Goal: Task Accomplishment & Management: Manage account settings

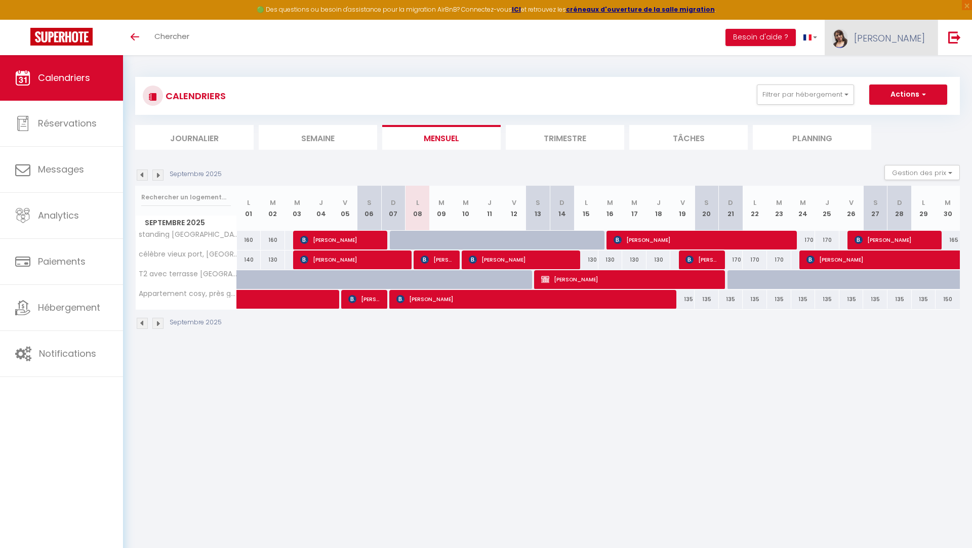
click at [902, 30] on link "[PERSON_NAME]" at bounding box center [881, 37] width 113 height 35
click at [895, 68] on link "Paramètres" at bounding box center [897, 70] width 75 height 17
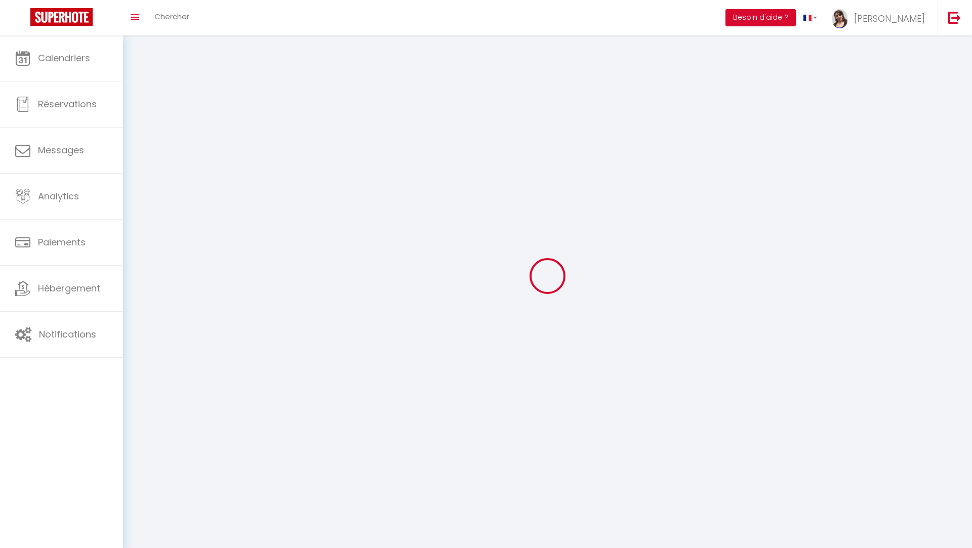
type input "[PERSON_NAME]"
type input "Madjer"
type input "0756915151"
type input "12 bd de la révolution"
type input "13003"
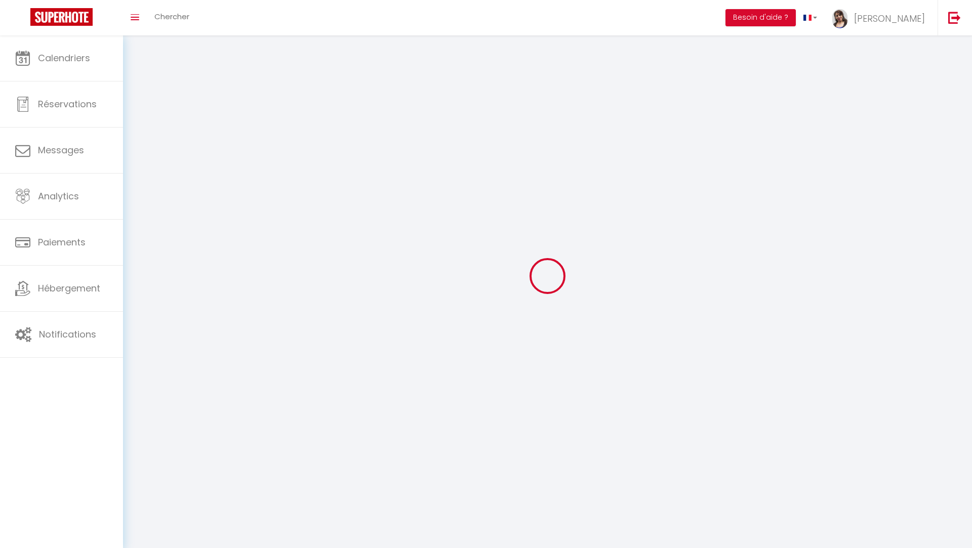
type input "[GEOGRAPHIC_DATA]"
type input "Dd9j4Khaf8Muc5SeL3OcqOt6m"
type input "oSTeihMTf7Pt72yplxqwZ7kQP"
type input "Dd9j4Khaf8Muc5SeL3OcqOt6m"
type input "oSTeihMTf7Pt72yplxqwZ7kQP"
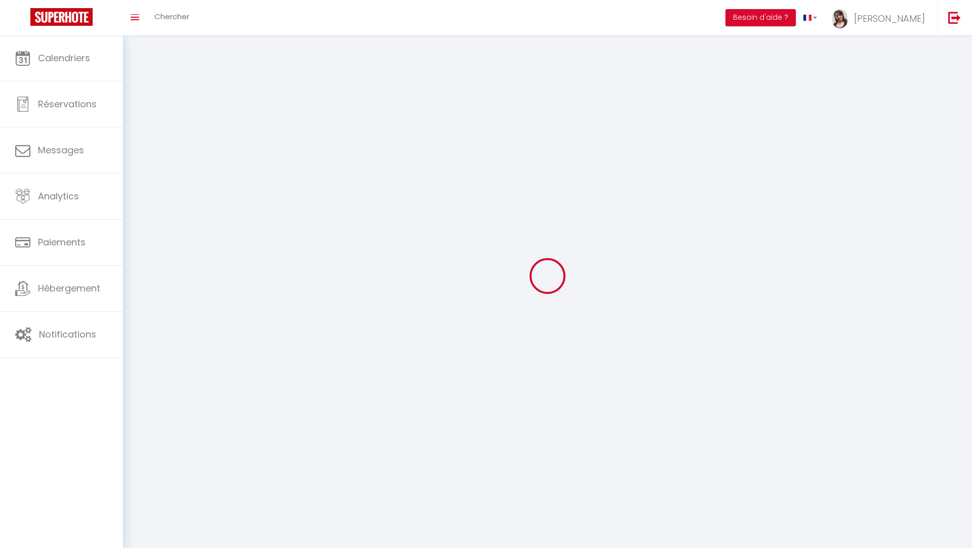
type input "[URL][DOMAIN_NAME]"
select select "28"
select select "fr"
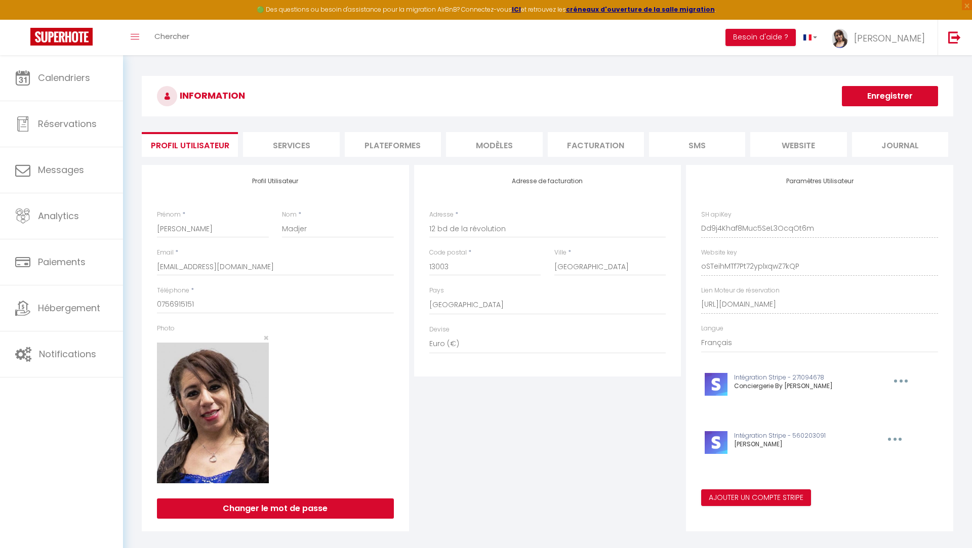
click at [387, 146] on li "Plateformes" at bounding box center [393, 144] width 96 height 25
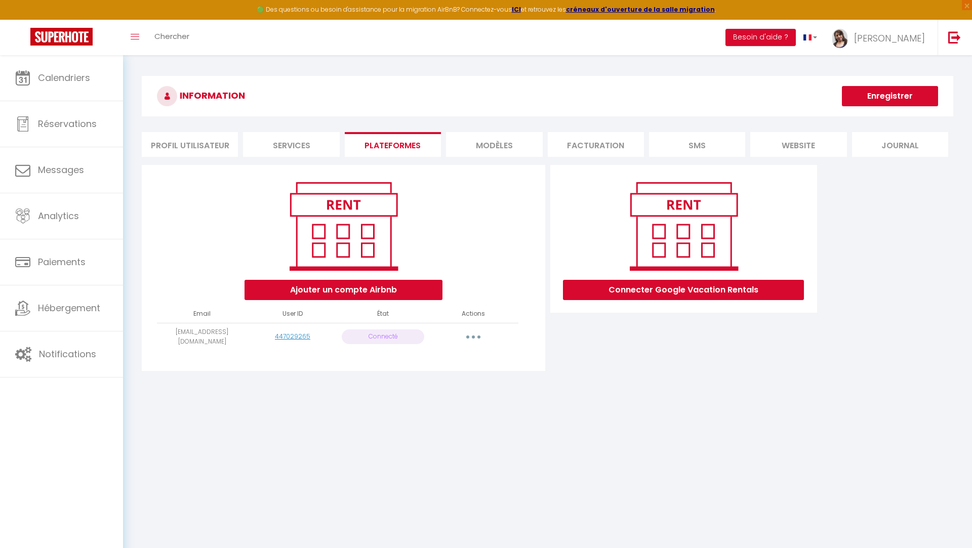
click at [387, 146] on li "Plateformes" at bounding box center [393, 144] width 96 height 25
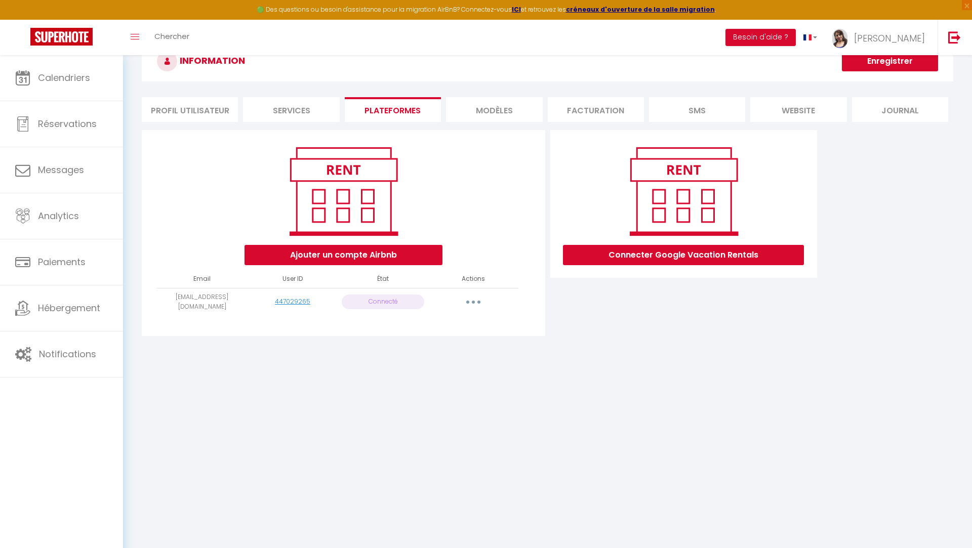
scroll to position [55, 0]
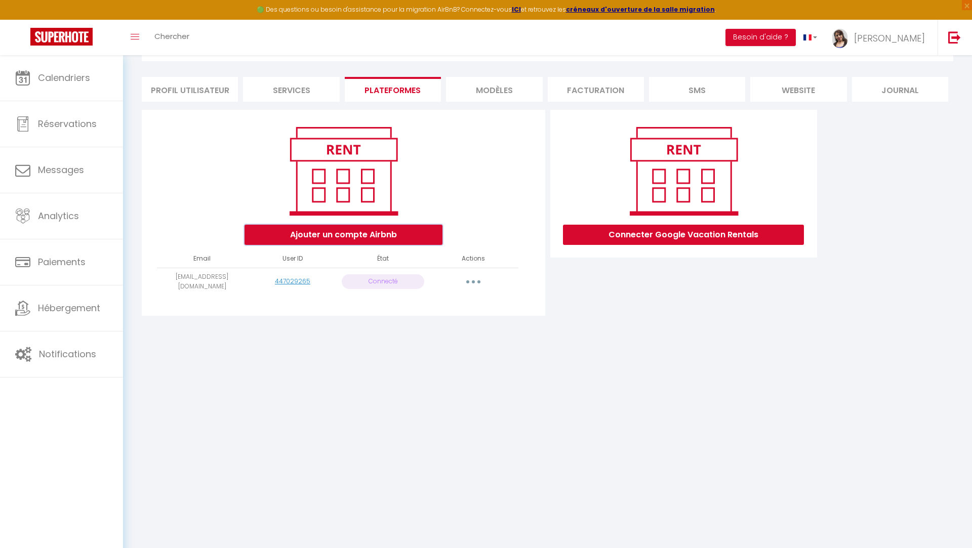
click at [388, 240] on button "Ajouter un compte Airbnb" at bounding box center [344, 235] width 198 height 20
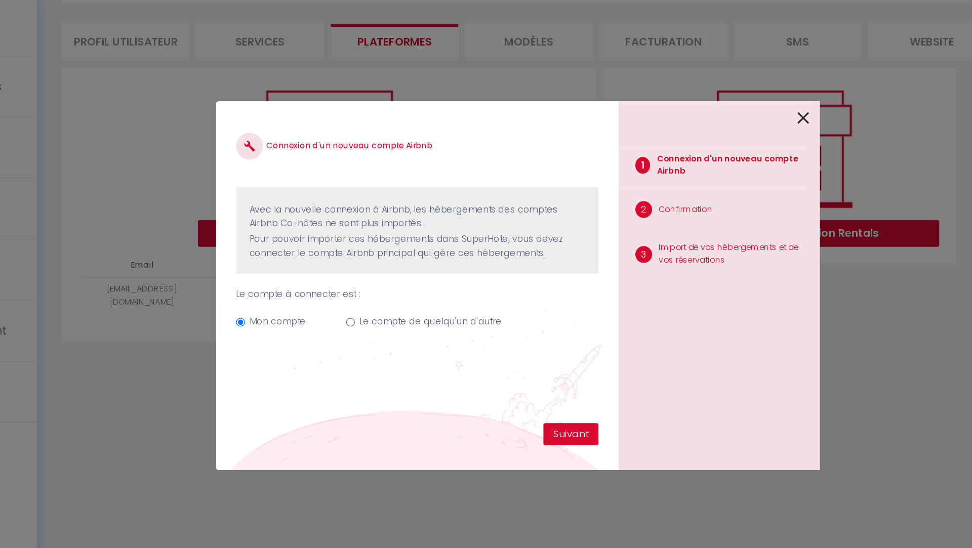
click at [359, 302] on input "Le compte de quelqu'un d'autre" at bounding box center [360, 302] width 7 height 7
radio input "true"
radio input "false"
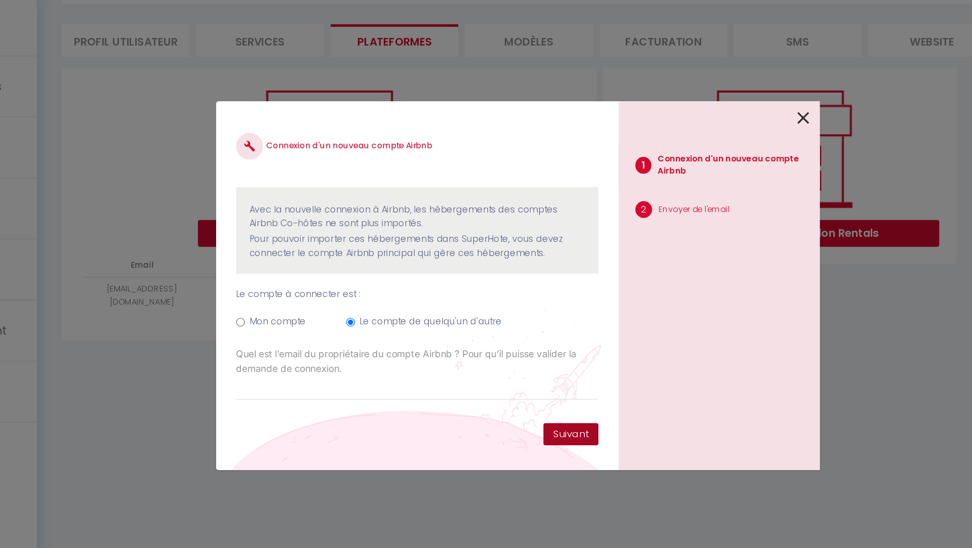
click at [526, 380] on button "Suivant" at bounding box center [526, 386] width 42 height 17
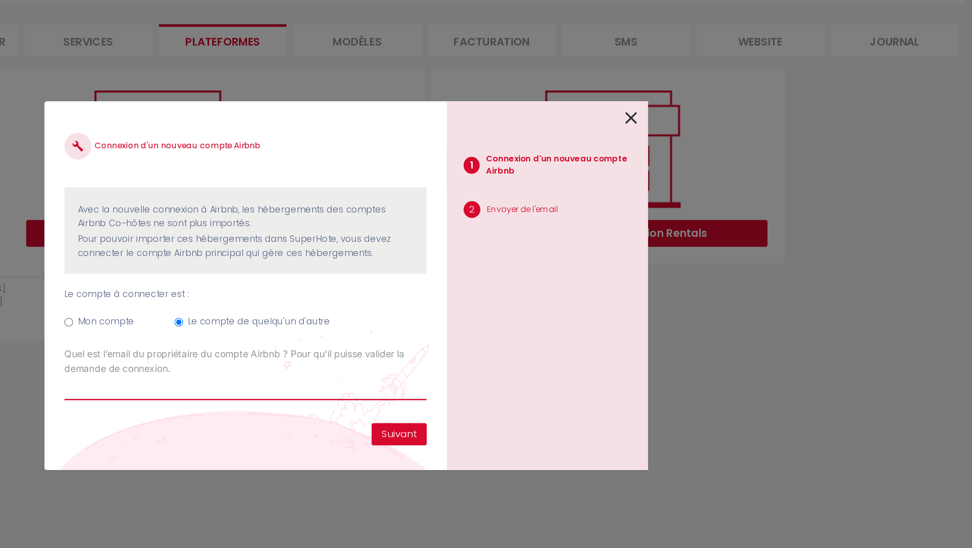
type input "E"
type input "[PERSON_NAME][EMAIL_ADDRESS][DOMAIN_NAME]"
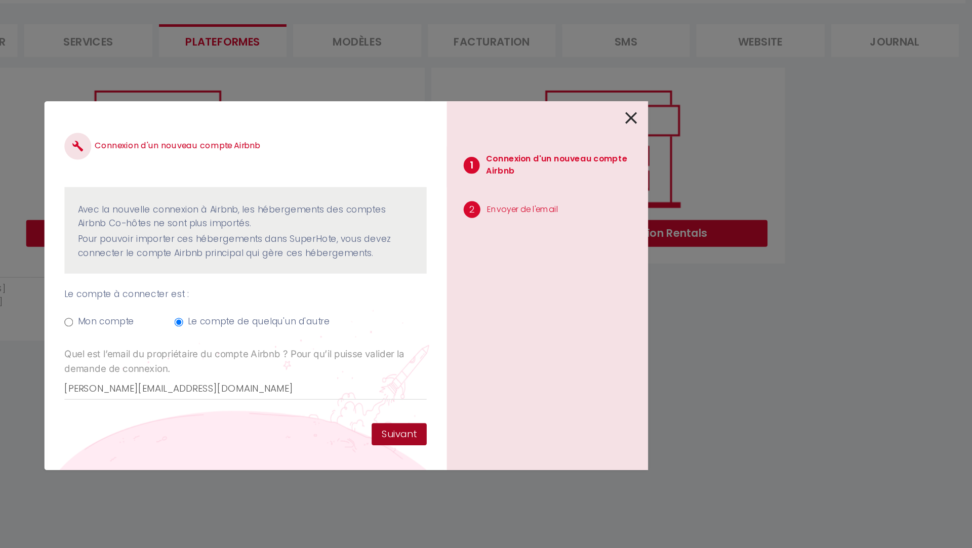
click at [530, 385] on button "Suivant" at bounding box center [526, 386] width 42 height 17
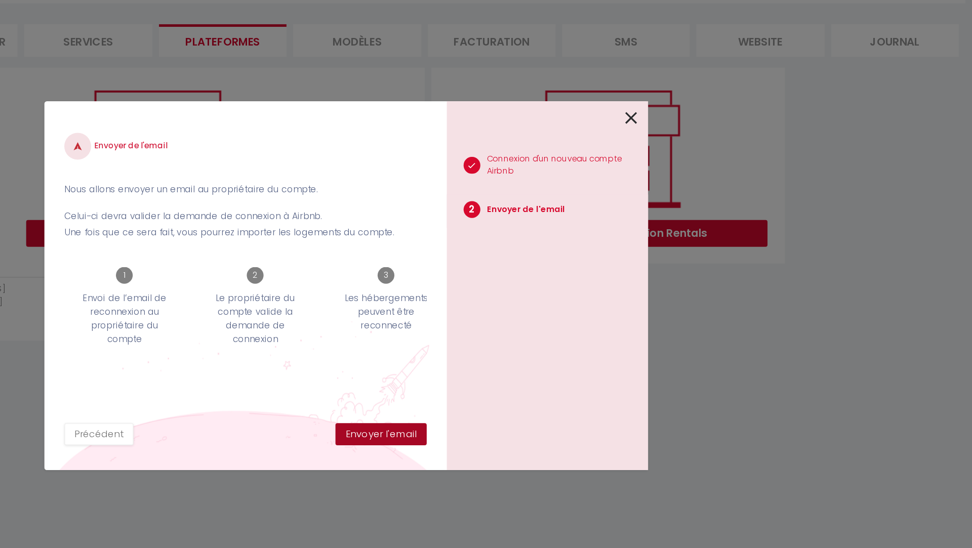
click at [528, 387] on button "Envoyer l'email" at bounding box center [512, 386] width 69 height 17
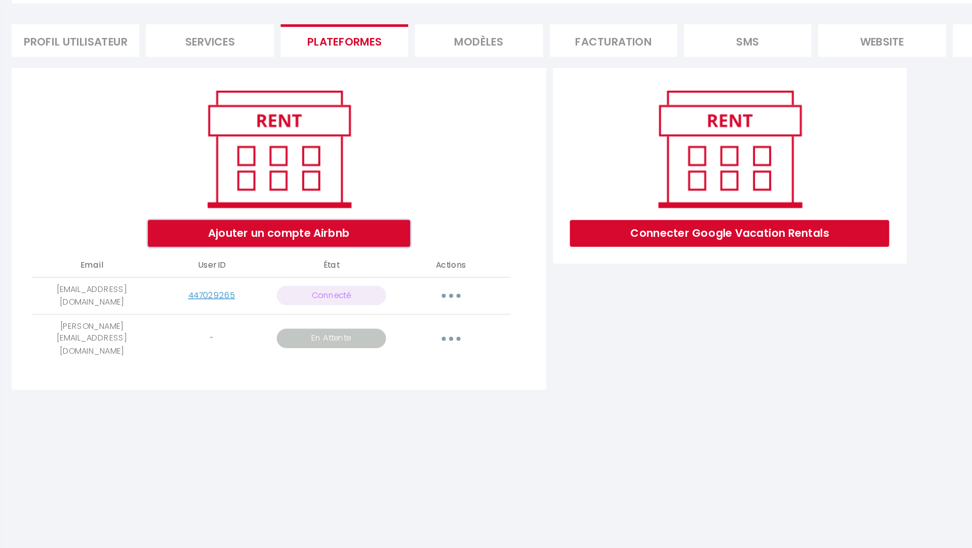
click at [380, 237] on button "Ajouter un compte Airbnb" at bounding box center [344, 235] width 198 height 20
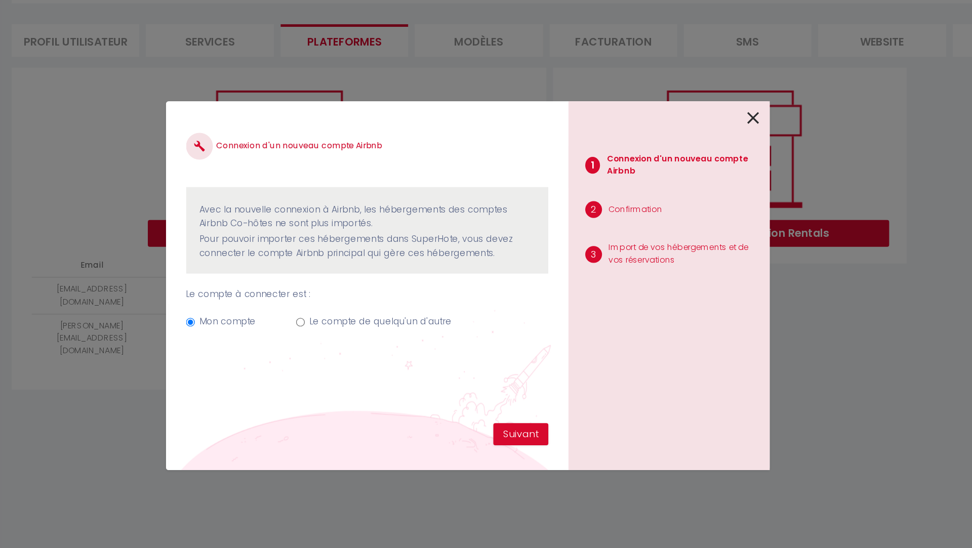
click at [361, 301] on input "Le compte de quelqu'un d'autre" at bounding box center [360, 302] width 7 height 7
radio input "true"
radio input "false"
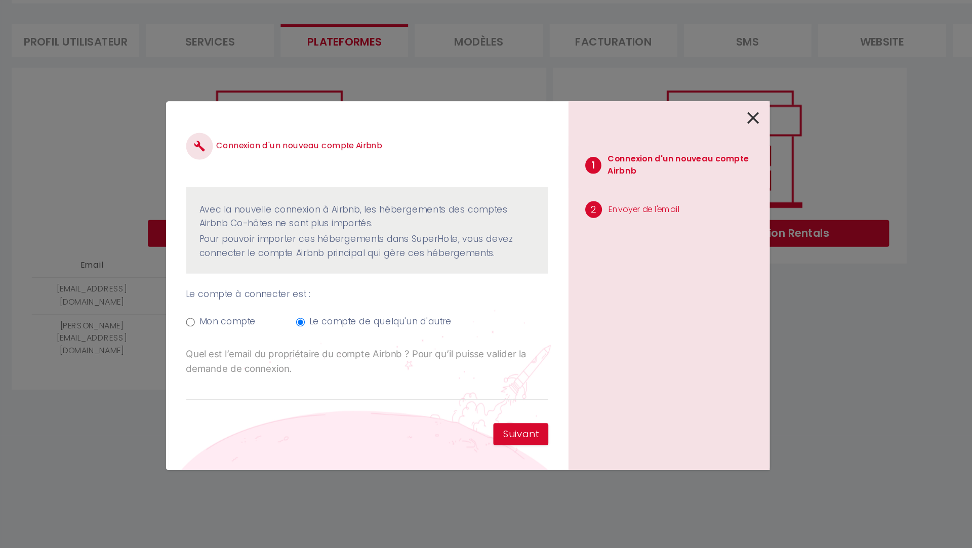
click at [526, 377] on div "Connexion d'un nouveau compte Airbnb Avec la nouvelle connexion à Airbnb, les h…" at bounding box center [409, 264] width 273 height 228
click at [418, 351] on input "Email connexion Airbnb" at bounding box center [409, 352] width 273 height 18
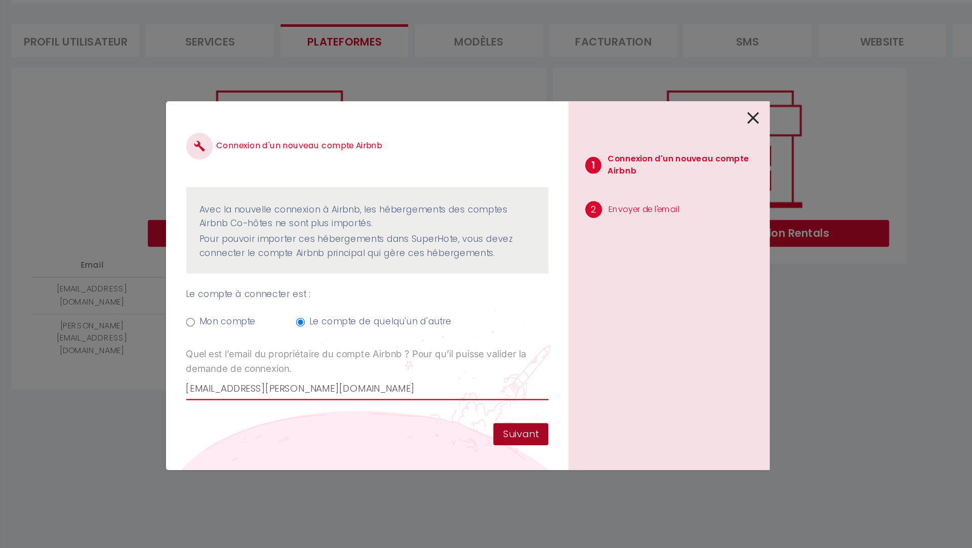
type input "[EMAIL_ADDRESS][PERSON_NAME][DOMAIN_NAME]"
click at [529, 387] on button "Suivant" at bounding box center [526, 386] width 42 height 17
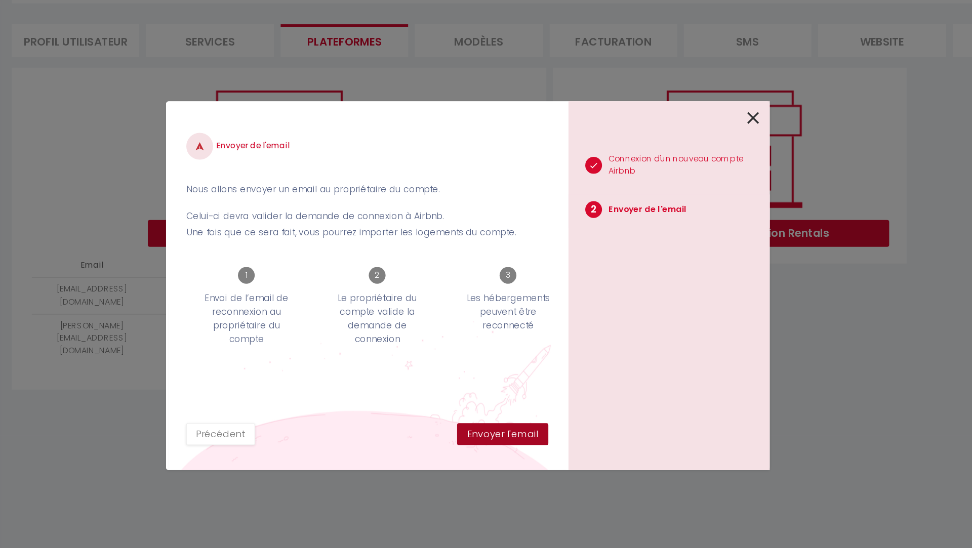
click at [529, 387] on button "Envoyer l'email" at bounding box center [512, 386] width 69 height 17
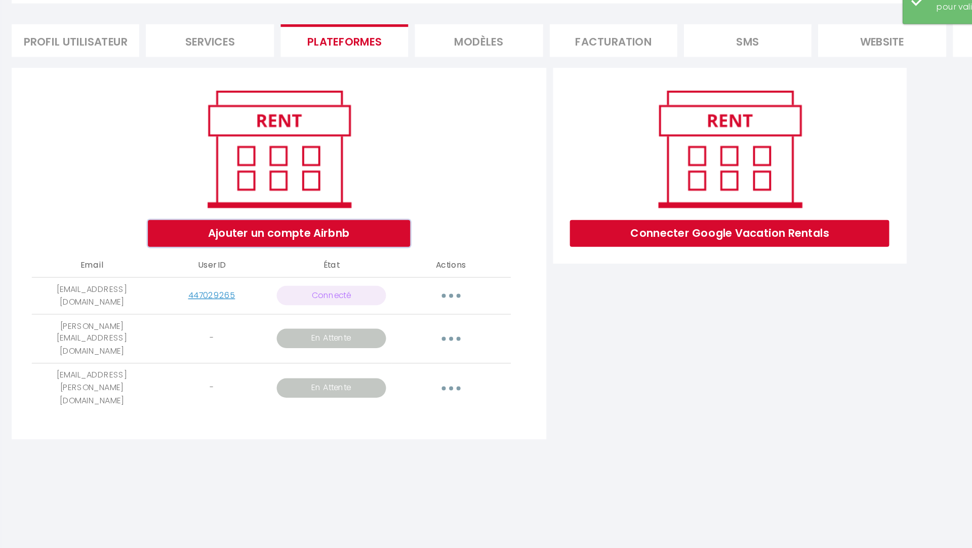
click at [386, 233] on button "Ajouter un compte Airbnb" at bounding box center [344, 235] width 198 height 20
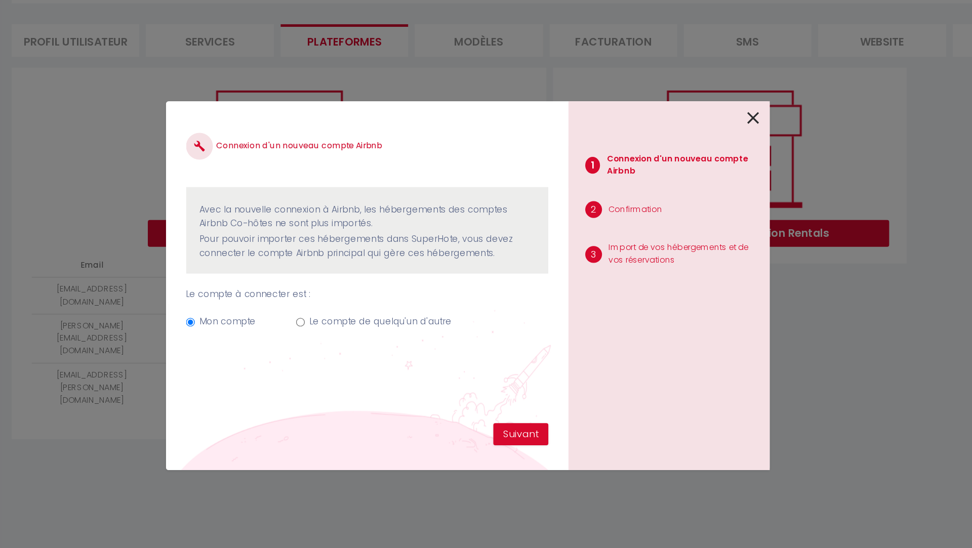
click at [359, 302] on input "Le compte de quelqu'un d'autre" at bounding box center [360, 302] width 7 height 7
radio input "true"
radio input "false"
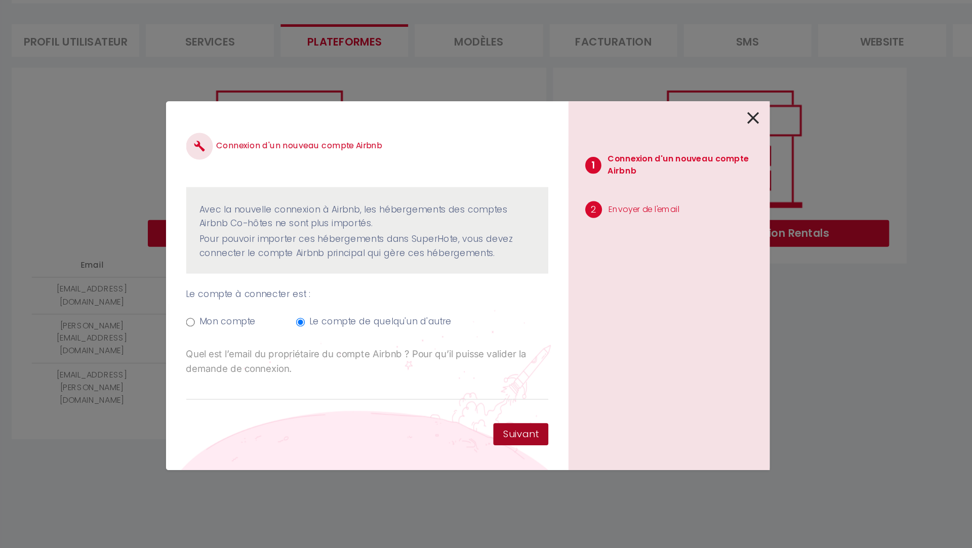
click at [521, 386] on button "Suivant" at bounding box center [526, 386] width 42 height 17
type input "[EMAIL_ADDRESS][DOMAIN_NAME]"
click at [526, 385] on button "Suivant" at bounding box center [526, 386] width 42 height 17
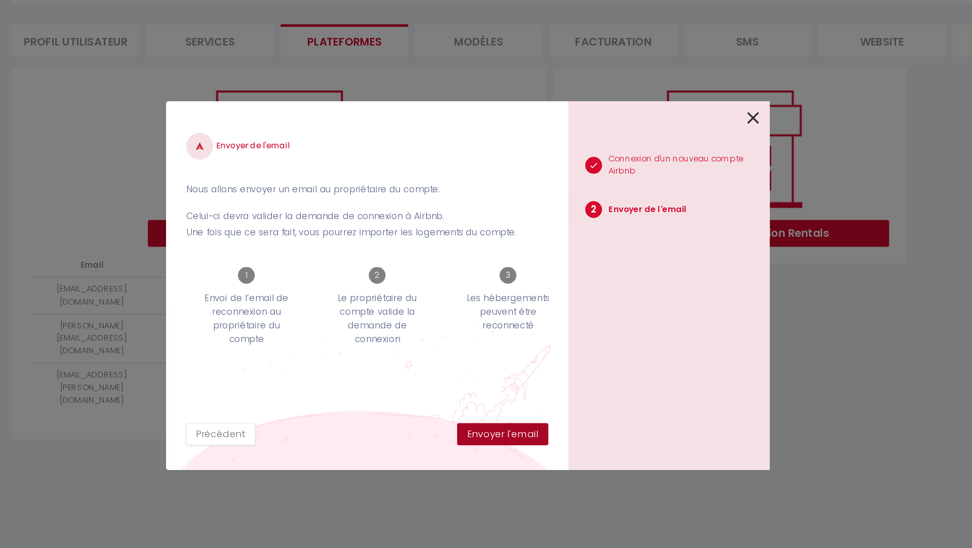
click at [523, 389] on button "Envoyer l'email" at bounding box center [512, 386] width 69 height 17
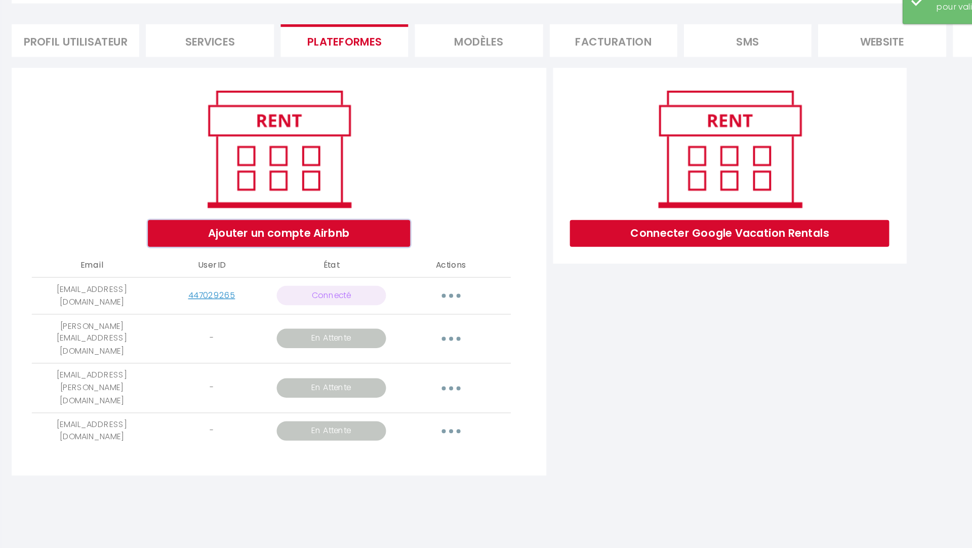
click at [346, 236] on button "Ajouter un compte Airbnb" at bounding box center [344, 235] width 198 height 20
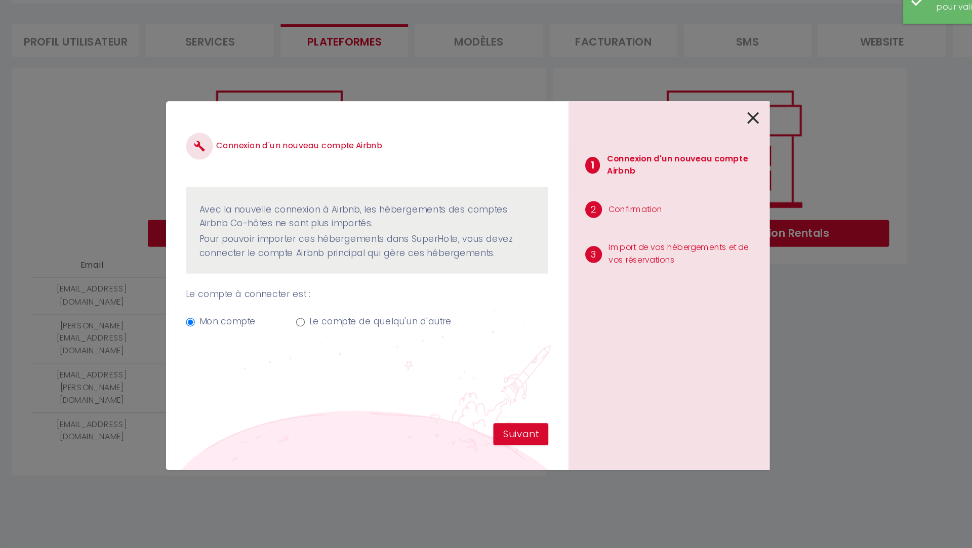
click at [361, 301] on input "Le compte de quelqu'un d'autre" at bounding box center [360, 302] width 7 height 7
radio input "true"
radio input "false"
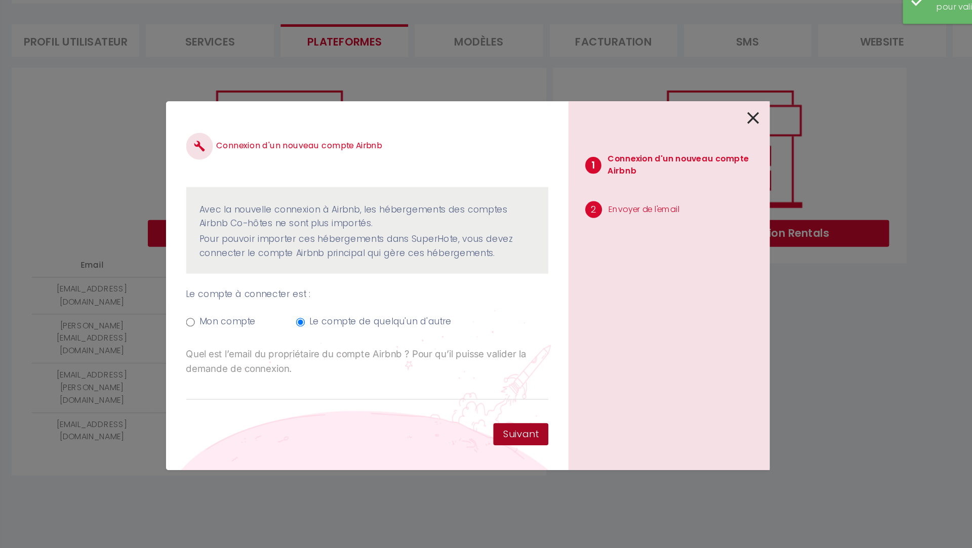
click at [525, 387] on button "Suivant" at bounding box center [526, 386] width 42 height 17
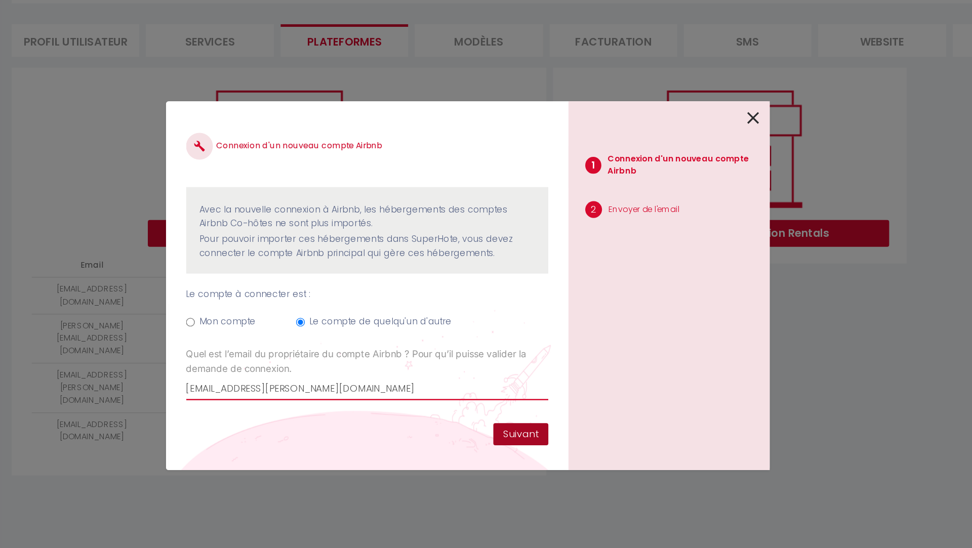
type input "[EMAIL_ADDRESS][PERSON_NAME][DOMAIN_NAME]"
click at [525, 387] on button "Suivant" at bounding box center [526, 386] width 42 height 17
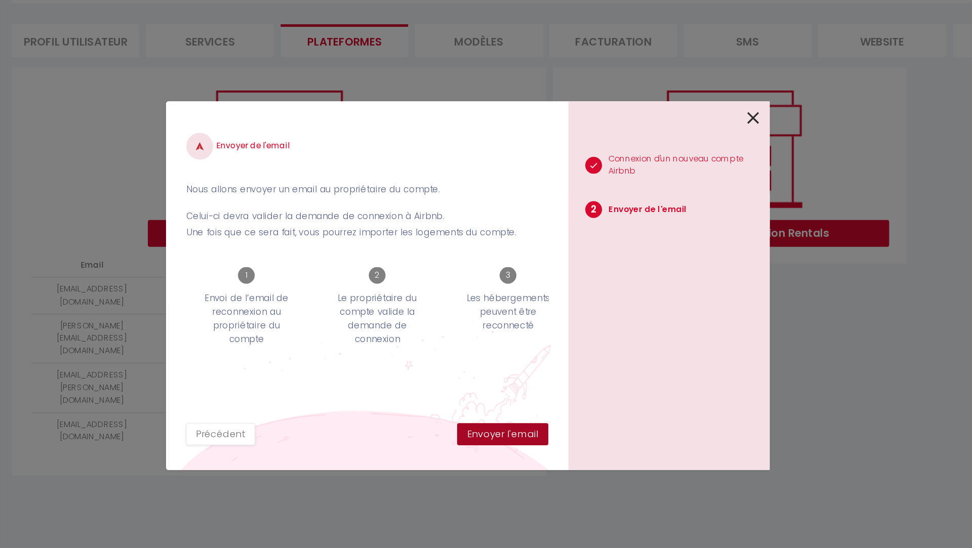
click at [525, 387] on button "Envoyer l'email" at bounding box center [512, 386] width 69 height 17
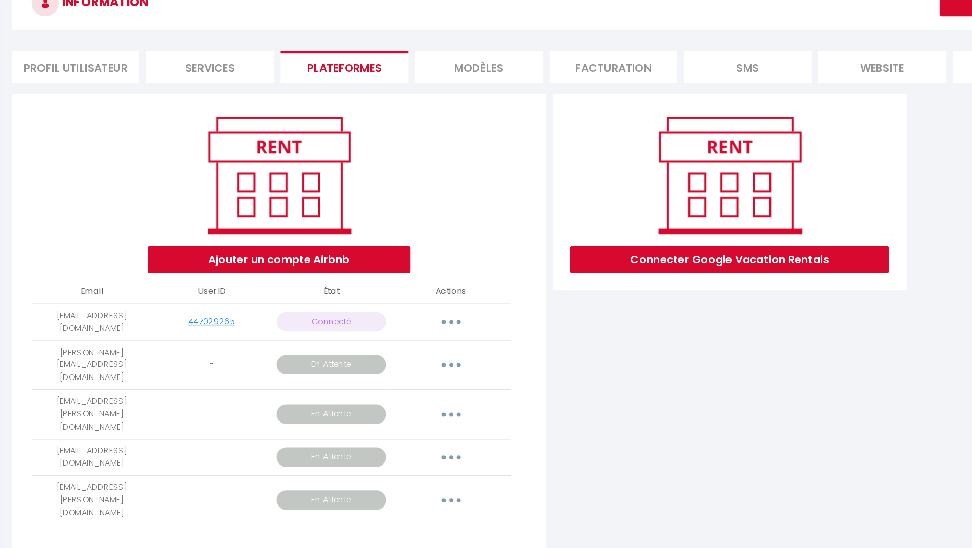
click at [475, 326] on button "button" at bounding box center [473, 334] width 28 height 16
click at [592, 346] on div "Connecter Google Vacation Rentals" at bounding box center [684, 305] width 272 height 351
